Goal: Transaction & Acquisition: Purchase product/service

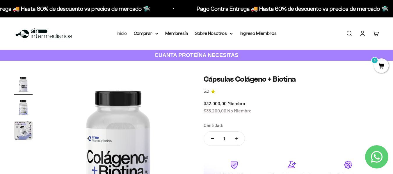
click at [126, 31] on link "Inicio" at bounding box center [122, 33] width 10 height 5
click at [124, 34] on link "Inicio" at bounding box center [122, 33] width 10 height 5
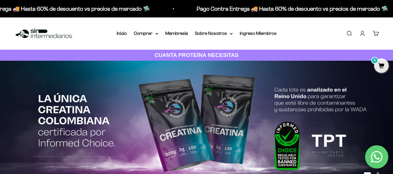
click at [347, 32] on link "Buscar" at bounding box center [349, 33] width 6 height 6
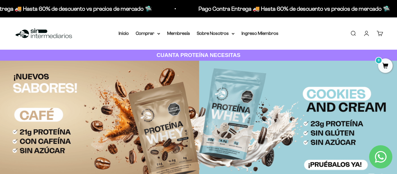
type input "biotina 1000"
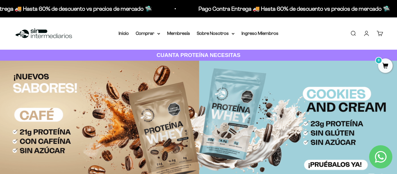
click at [0, 0] on icon "button" at bounding box center [0, 0] width 0 height 0
